Goal: Navigation & Orientation: Find specific page/section

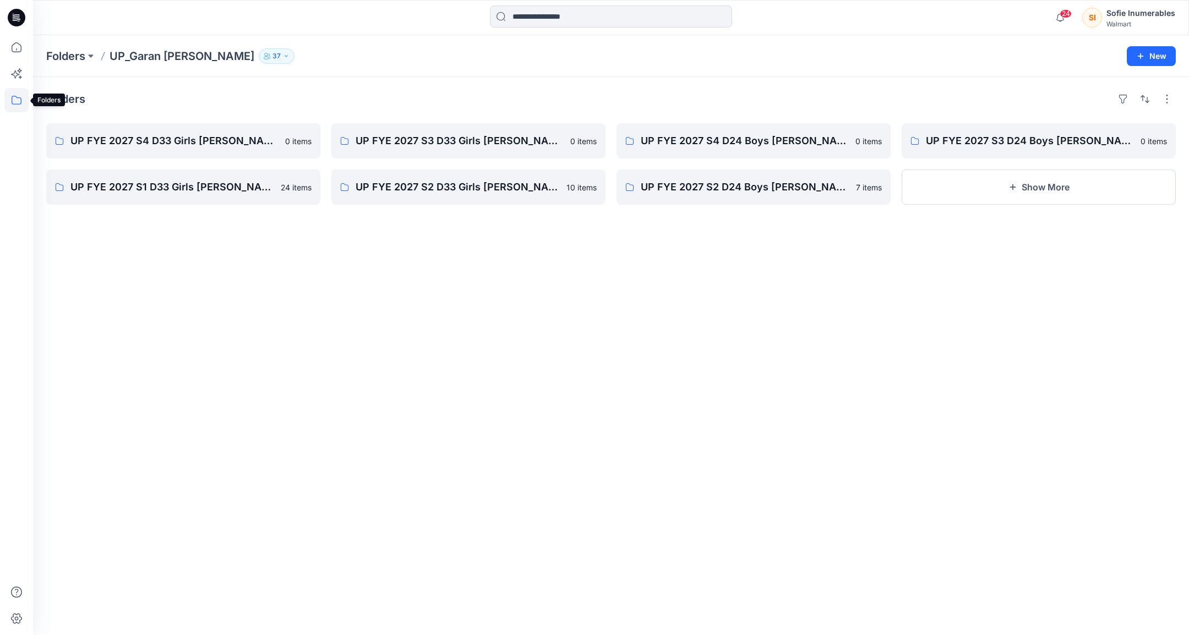
click at [6, 99] on icon at bounding box center [16, 100] width 24 height 24
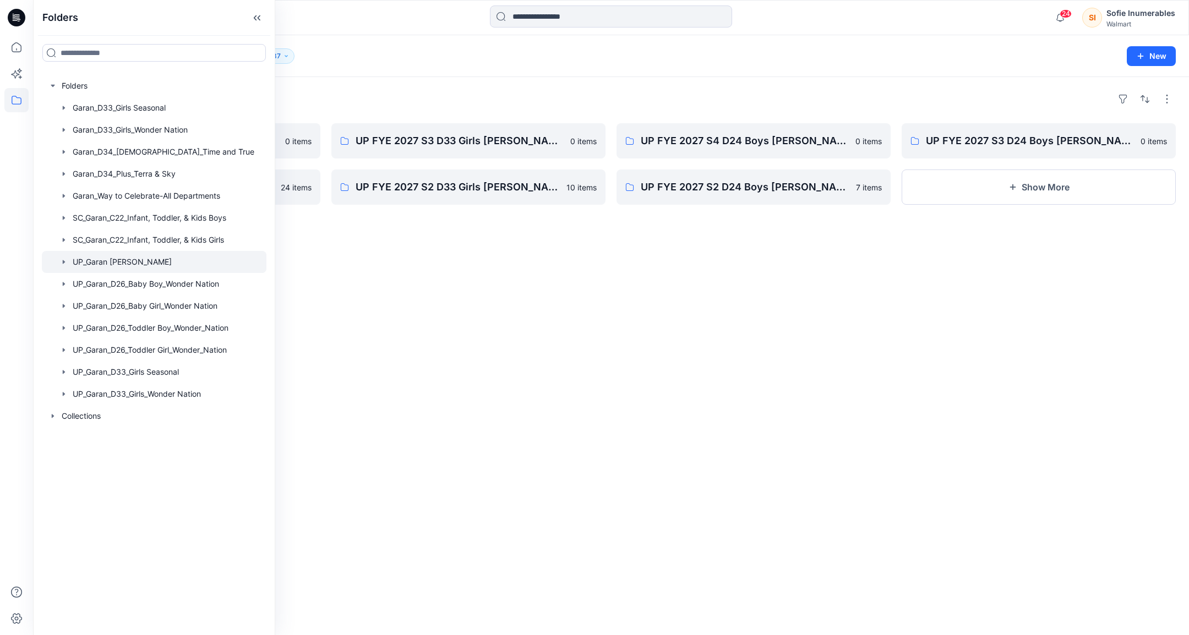
click at [68, 266] on icon "button" at bounding box center [63, 262] width 9 height 9
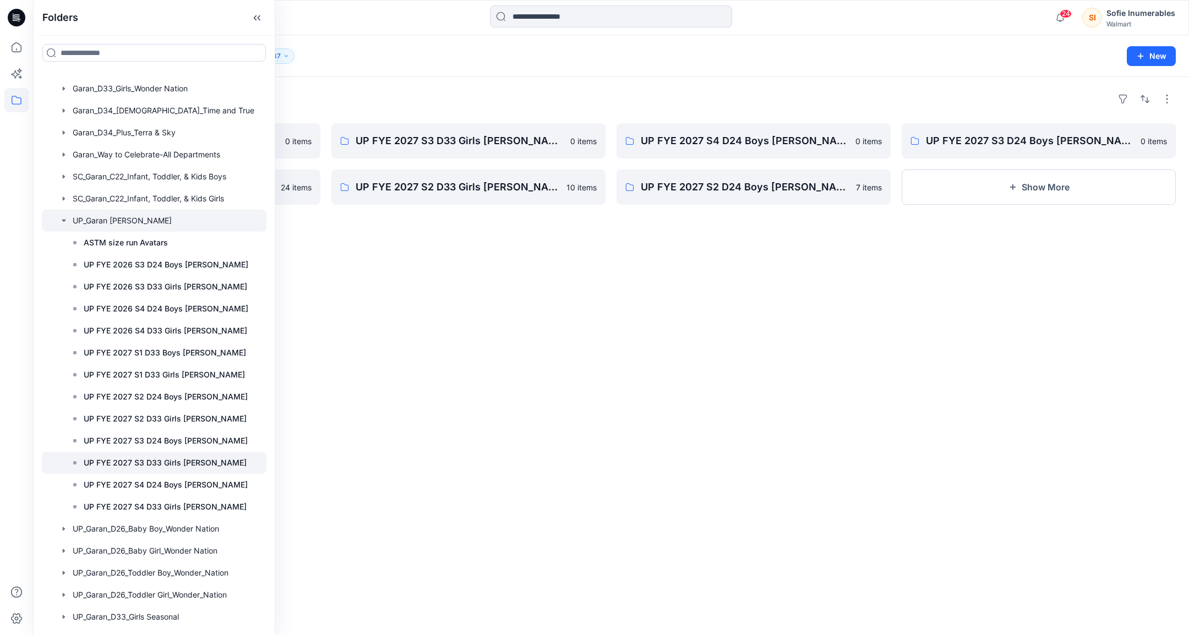
scroll to position [45, 2]
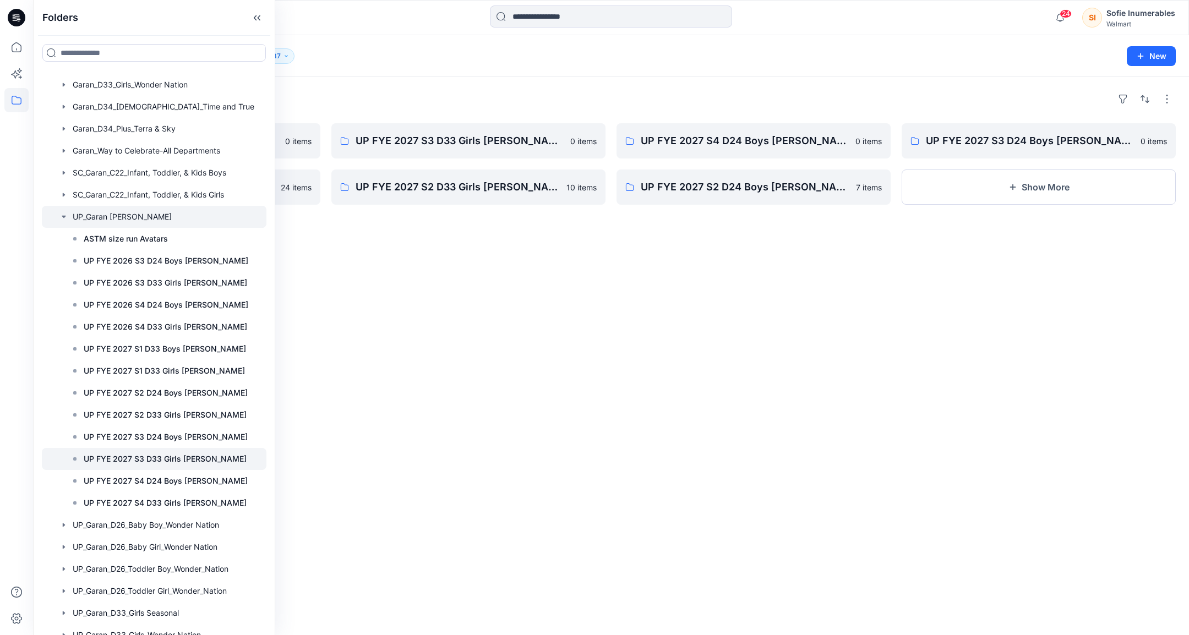
click at [179, 466] on p "UP FYE 2027 S3 D33 Girls [PERSON_NAME]" at bounding box center [165, 459] width 163 height 13
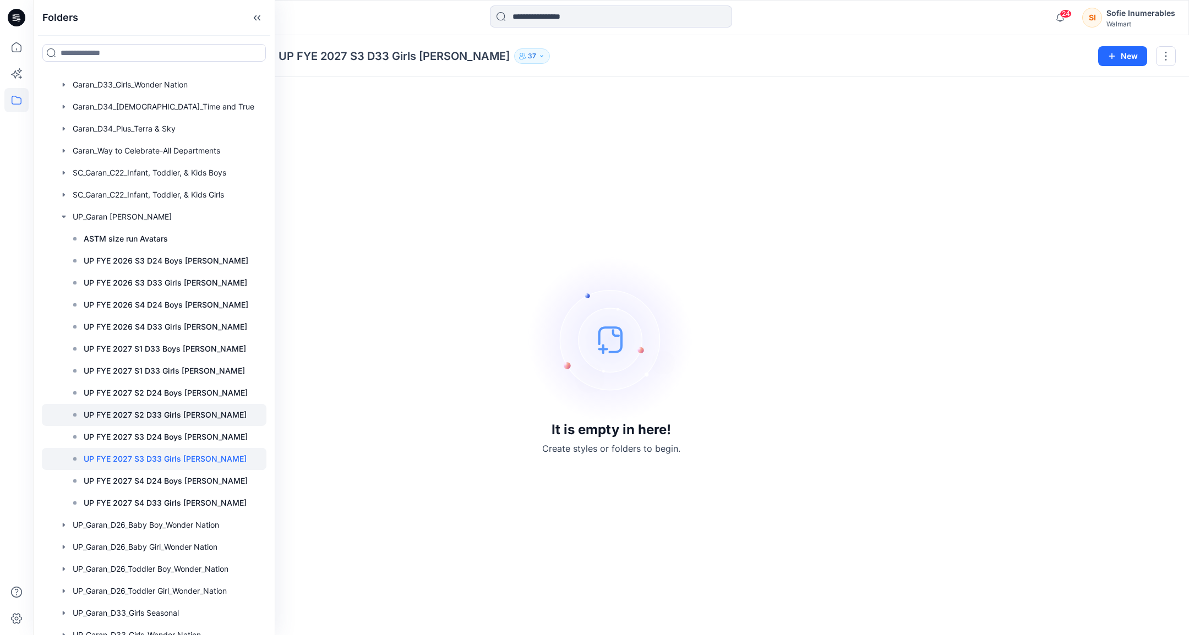
click at [181, 422] on p "UP FYE 2027 S2 D33 Girls [PERSON_NAME]" at bounding box center [165, 415] width 163 height 13
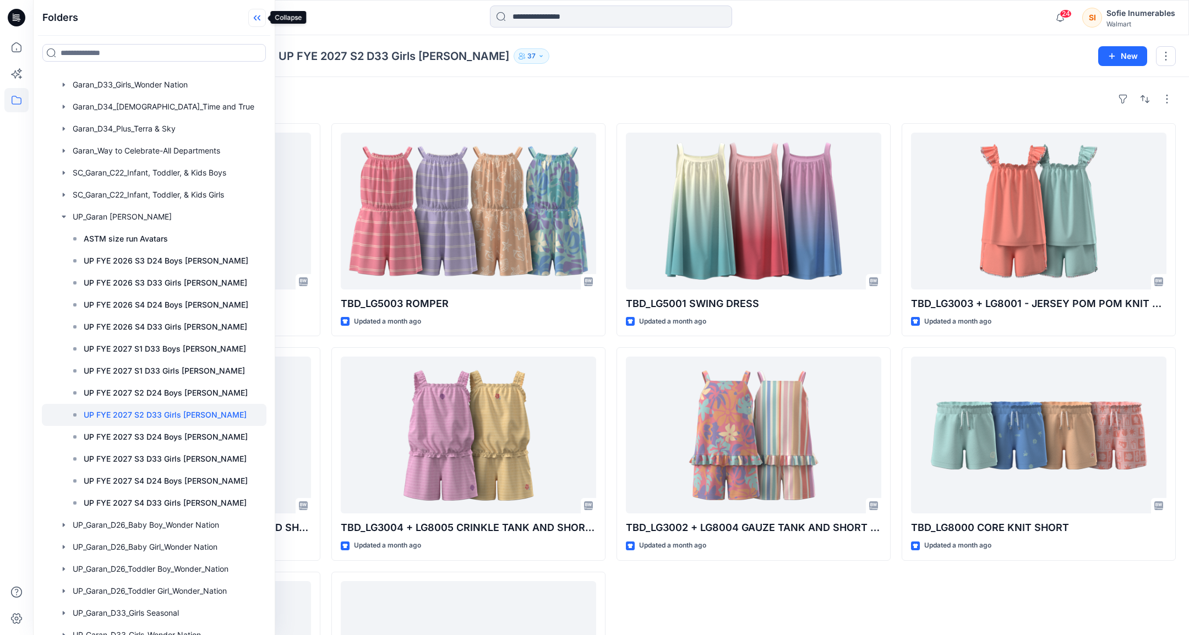
click at [259, 19] on icon at bounding box center [259, 18] width 3 height 6
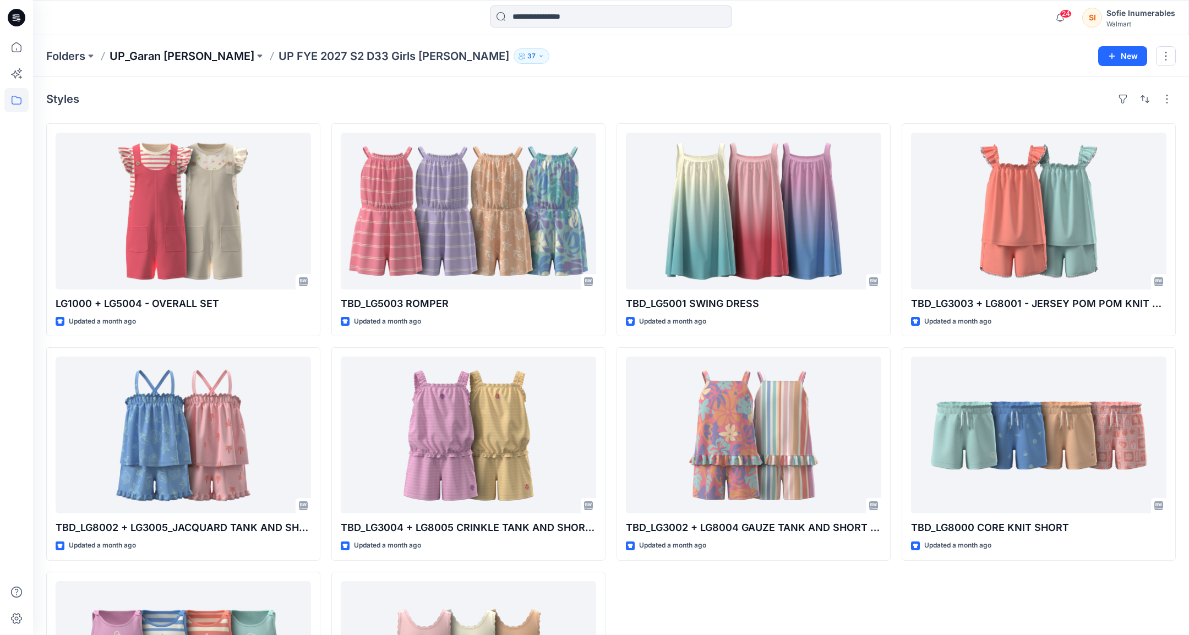
click at [157, 53] on p "UP_Garan [PERSON_NAME]" at bounding box center [182, 55] width 145 height 15
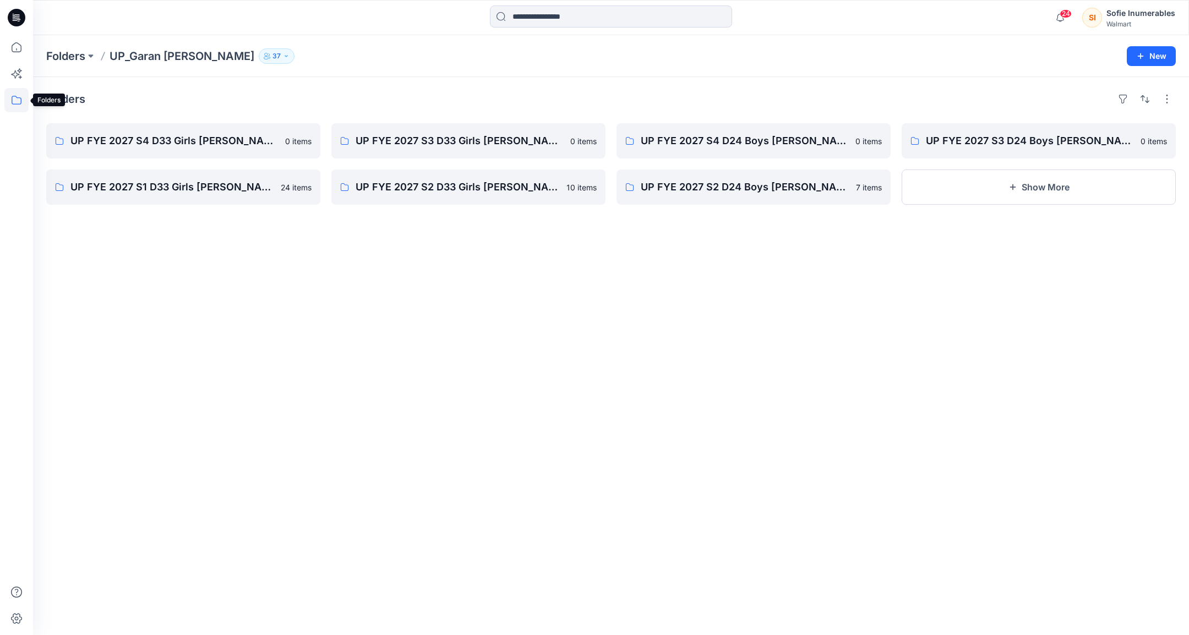
click at [25, 92] on icon at bounding box center [16, 100] width 24 height 24
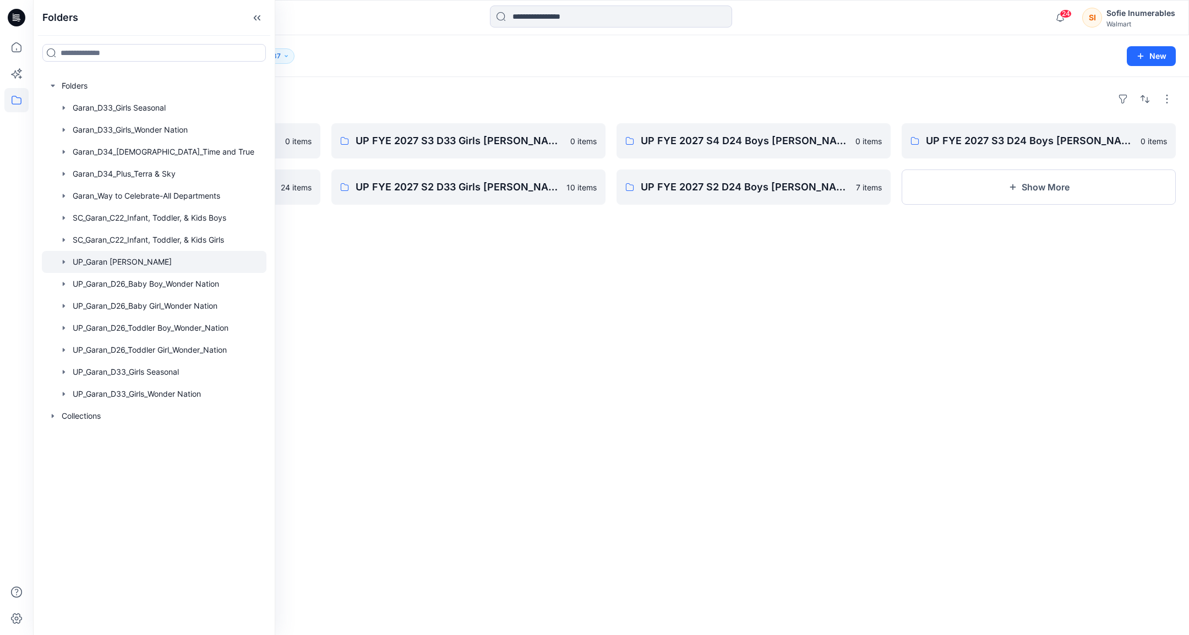
click at [65, 264] on icon "button" at bounding box center [64, 262] width 2 height 4
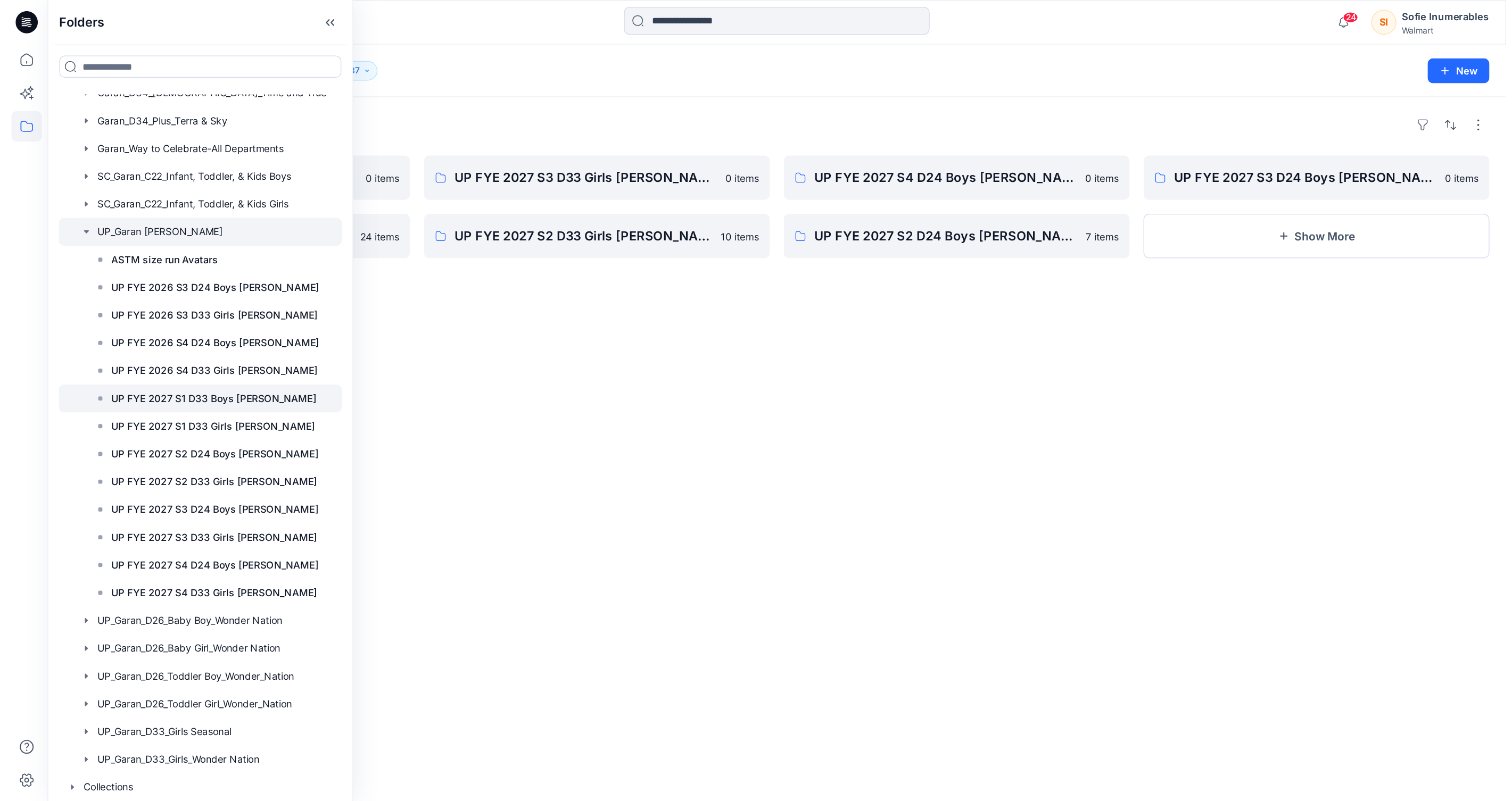
scroll to position [95, 0]
click at [185, 355] on p "UP FYE 2027 S2 D24 Boys [PERSON_NAME]" at bounding box center [160, 347] width 159 height 13
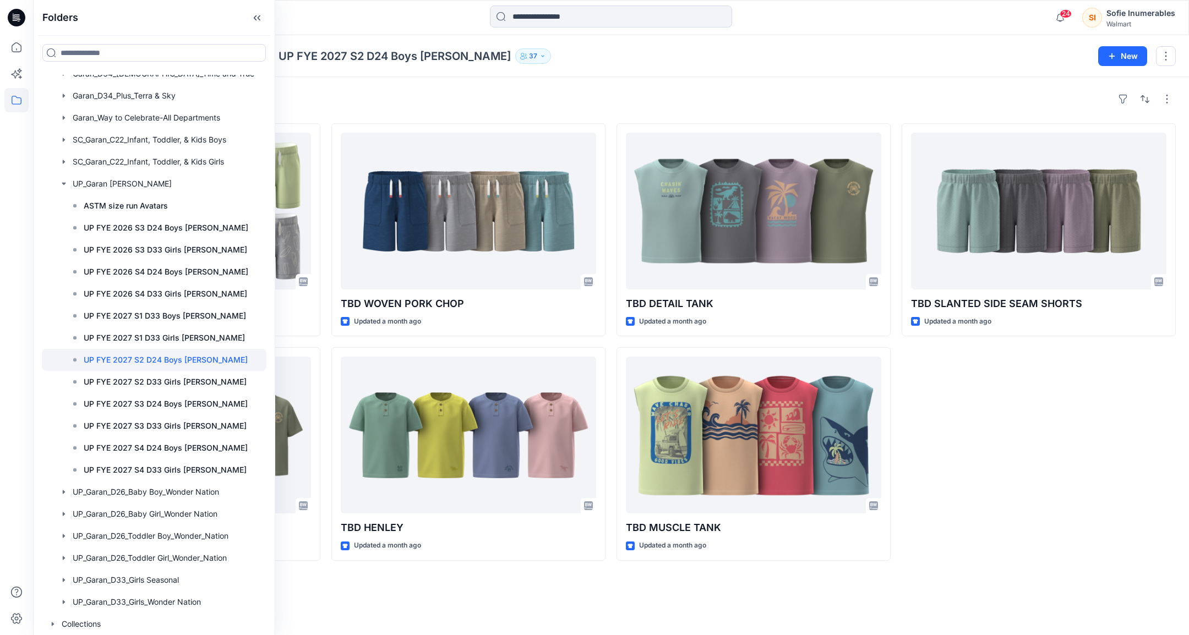
click at [1014, 460] on div "TBD SLANTED SIDE SEAM SHORTS Updated a month ago" at bounding box center [1039, 342] width 274 height 438
